Goal: Transaction & Acquisition: Purchase product/service

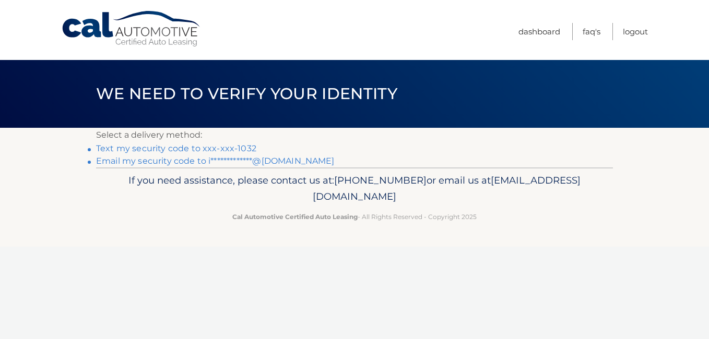
click at [231, 147] on link "Text my security code to xxx-xxx-1032" at bounding box center [176, 149] width 160 height 10
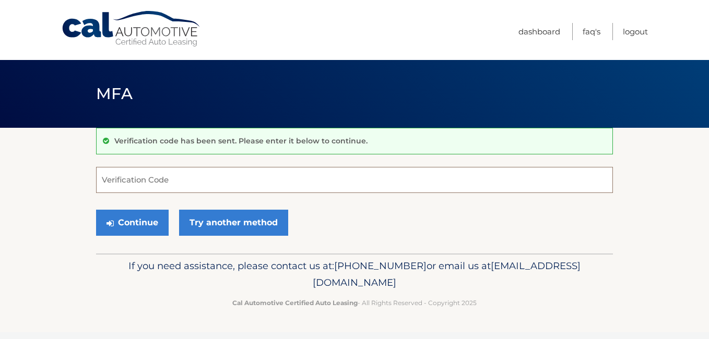
click at [163, 190] on input "Verification Code" at bounding box center [354, 180] width 517 height 26
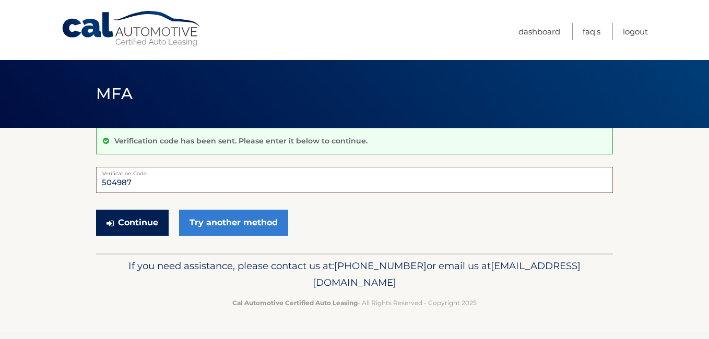
type input "504987"
click at [152, 221] on button "Continue" at bounding box center [132, 223] width 73 height 26
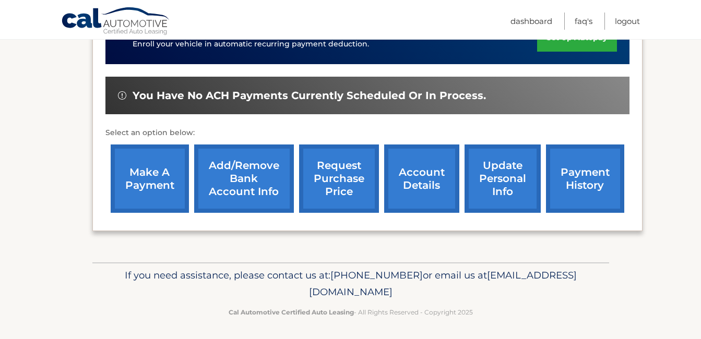
scroll to position [292, 0]
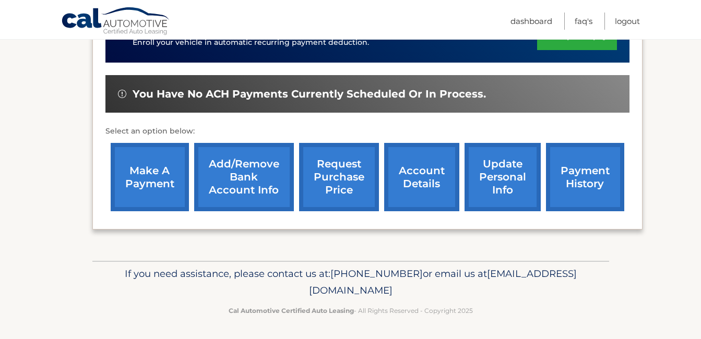
click at [584, 175] on link "payment history" at bounding box center [585, 177] width 78 height 68
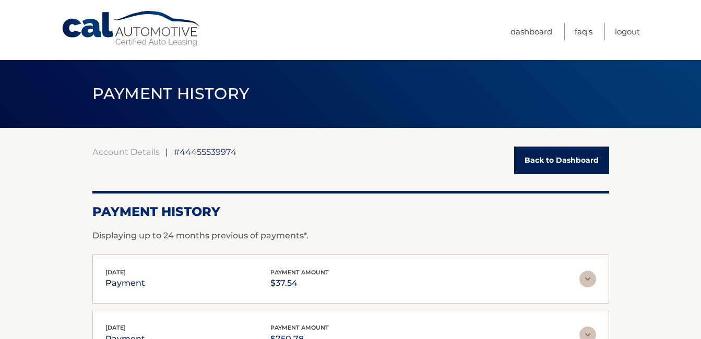
click at [556, 162] on link "Back to Dashboard" at bounding box center [561, 161] width 95 height 28
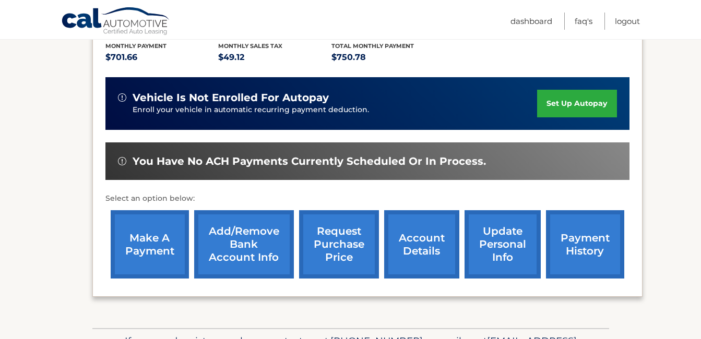
scroll to position [226, 0]
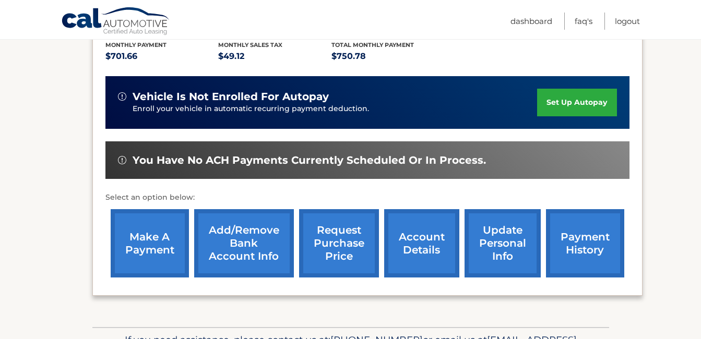
click at [156, 231] on link "make a payment" at bounding box center [150, 243] width 78 height 68
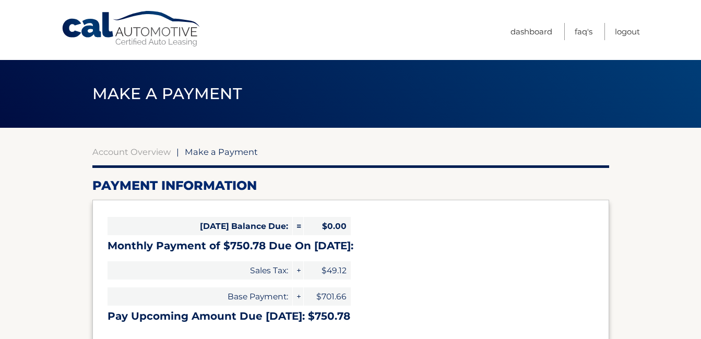
select select "ZjAwMzRlNDQtOGIwMC00NDRkLTlhNWEtOTFhNDYyNmMxYWMw"
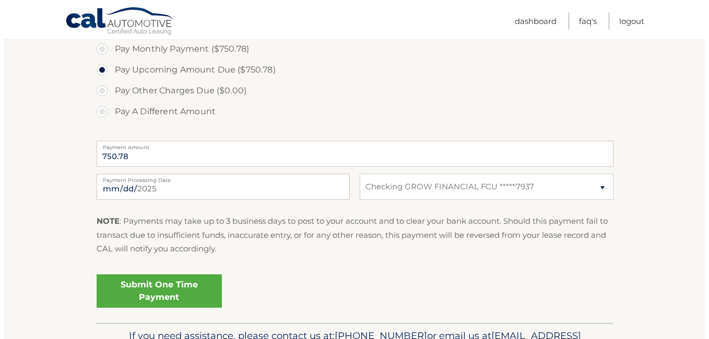
scroll to position [343, 0]
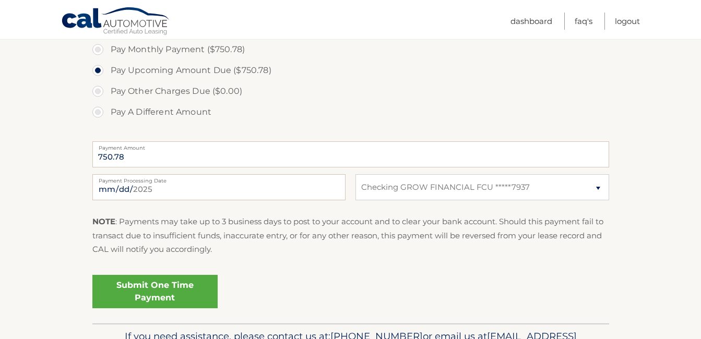
click at [169, 289] on link "Submit One Time Payment" at bounding box center [154, 291] width 125 height 33
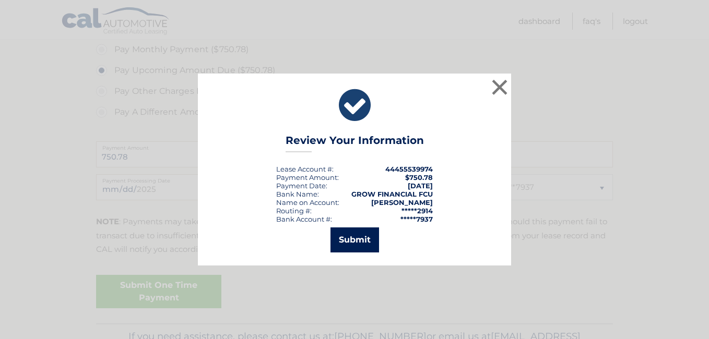
click at [353, 240] on button "Submit" at bounding box center [354, 240] width 49 height 25
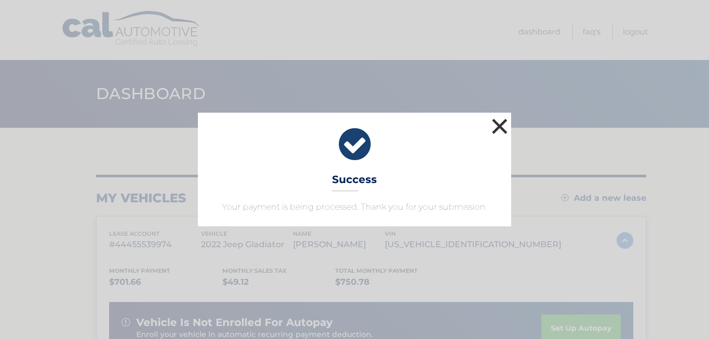
click at [494, 126] on button "×" at bounding box center [499, 126] width 21 height 21
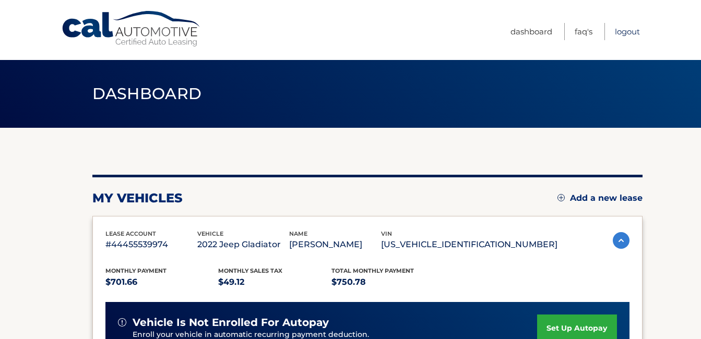
click at [626, 27] on link "Logout" at bounding box center [627, 31] width 25 height 17
